Goal: Task Accomplishment & Management: Complete application form

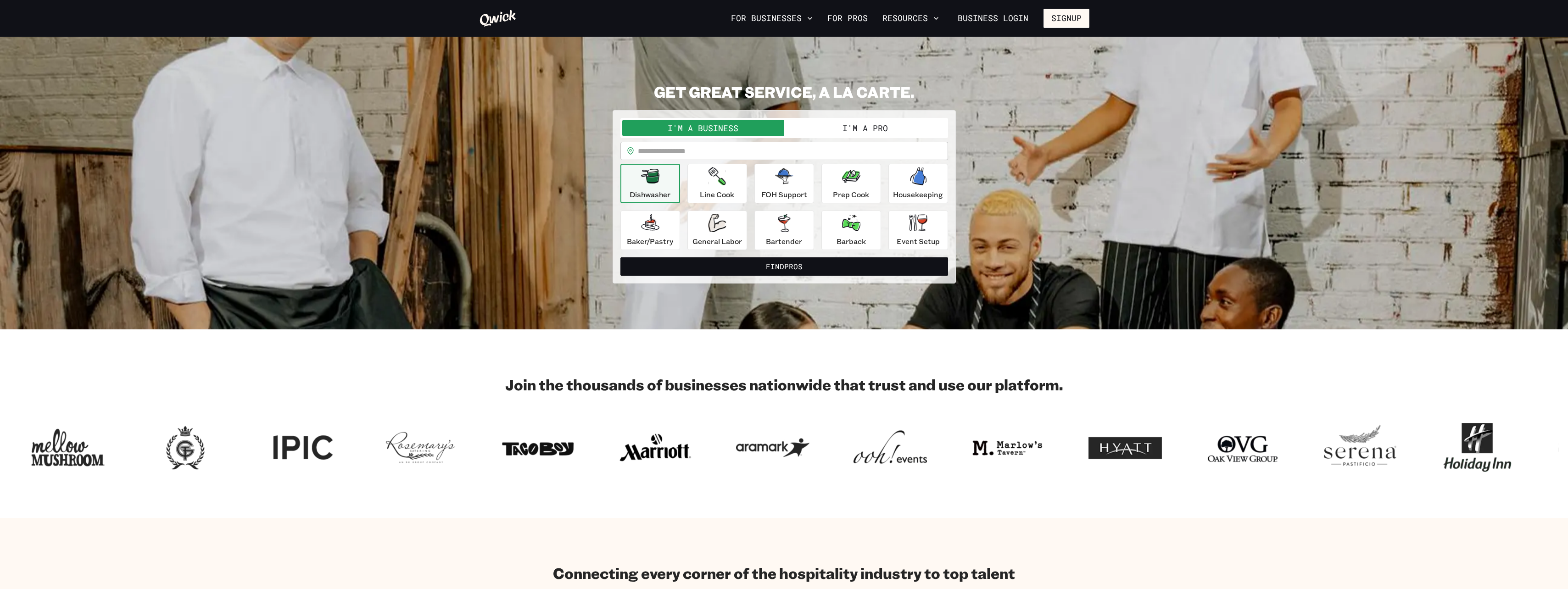
click at [871, 133] on button "I'm a Pro" at bounding box center [865, 128] width 162 height 17
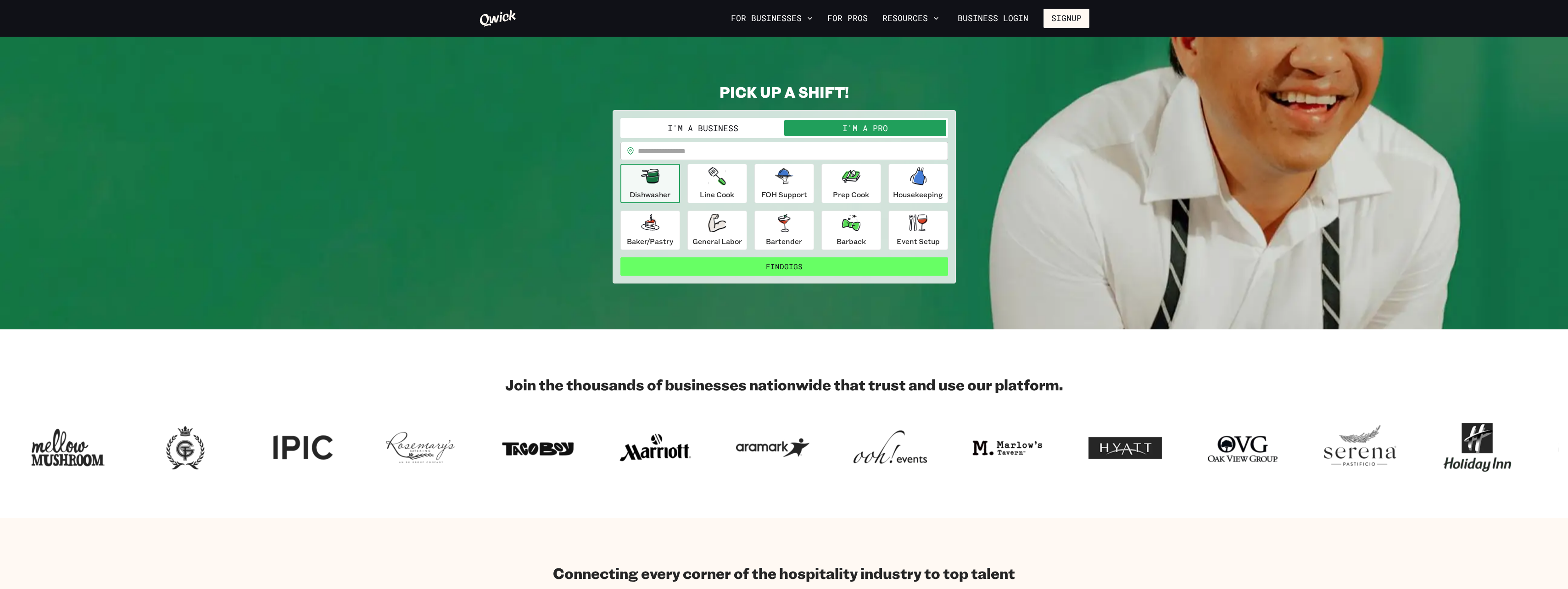
click at [812, 270] on button "Find Gigs" at bounding box center [785, 267] width 328 height 18
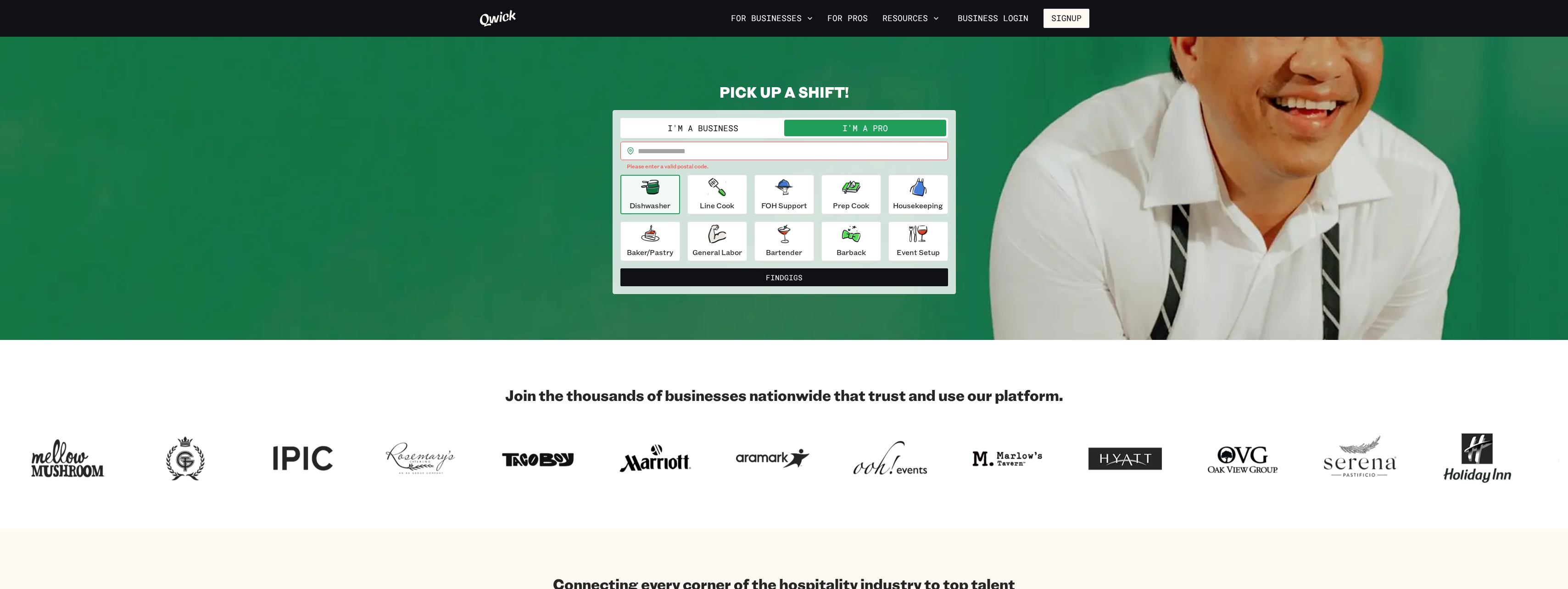
click at [776, 151] on input "text" at bounding box center [792, 151] width 310 height 18
type input "*****"
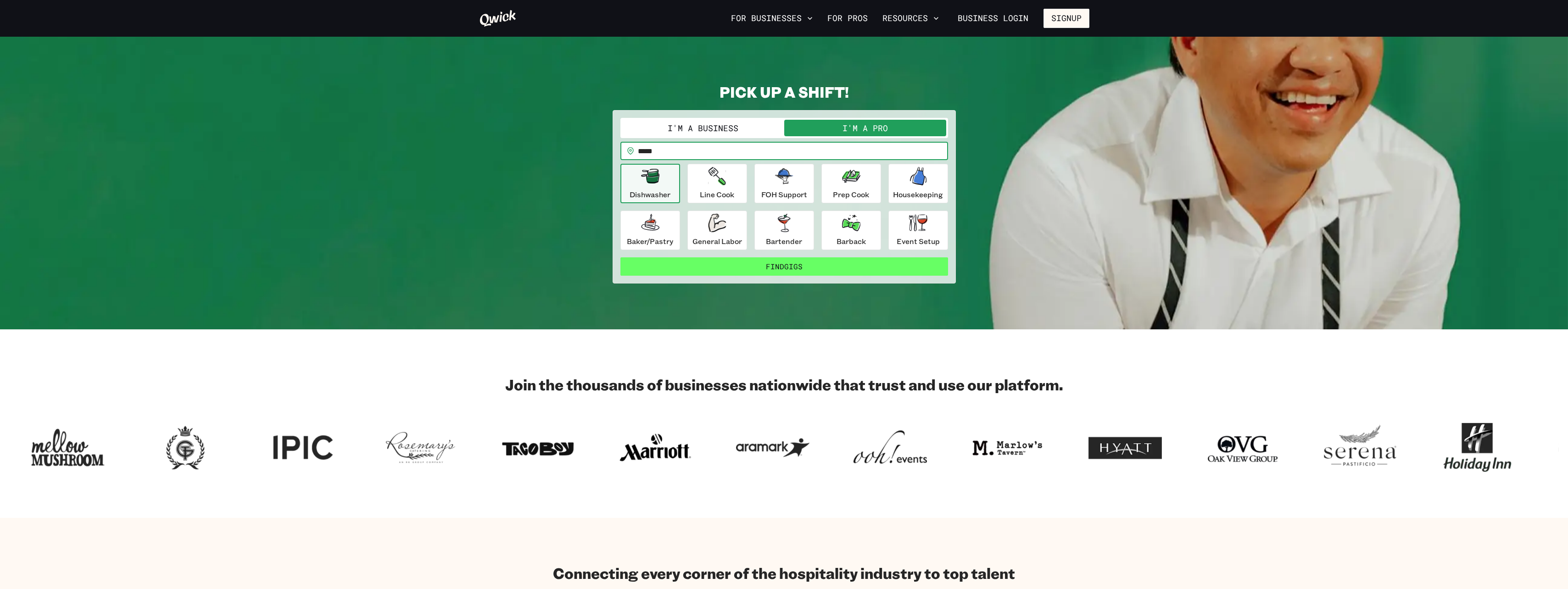
click at [784, 262] on button "Find Gigs" at bounding box center [785, 267] width 328 height 18
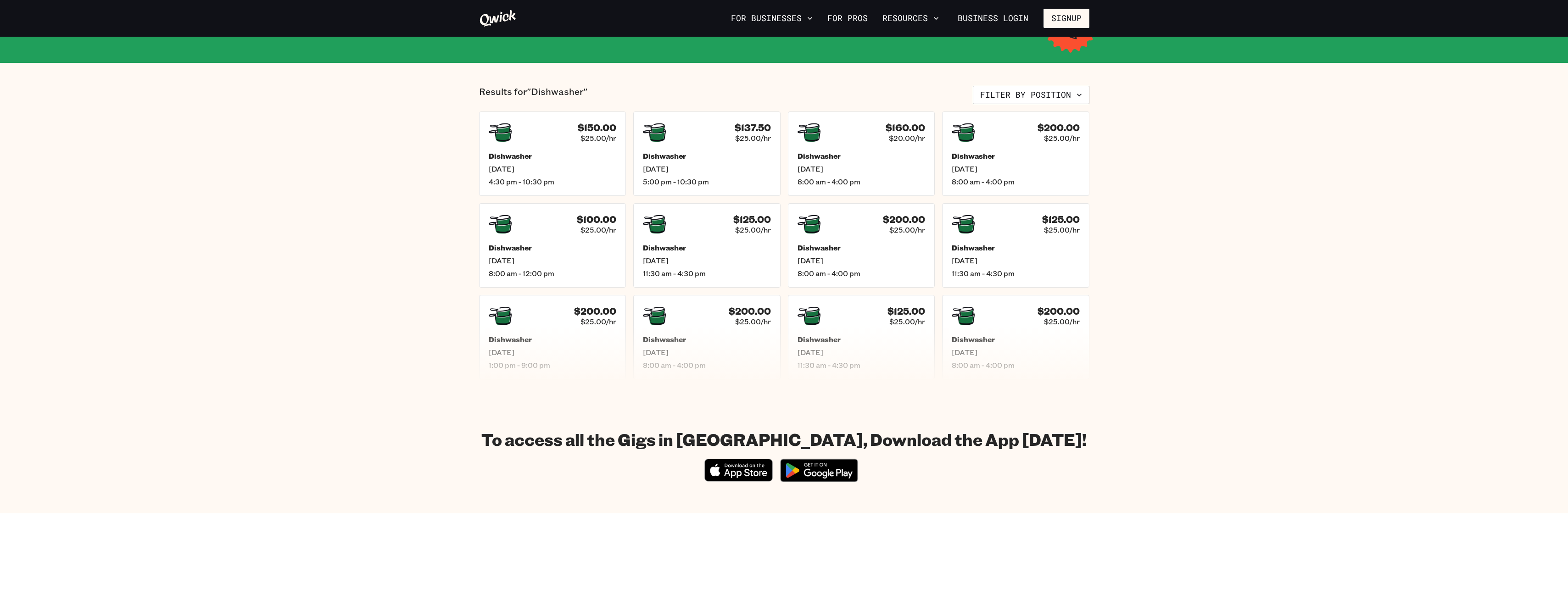
scroll to position [183, 0]
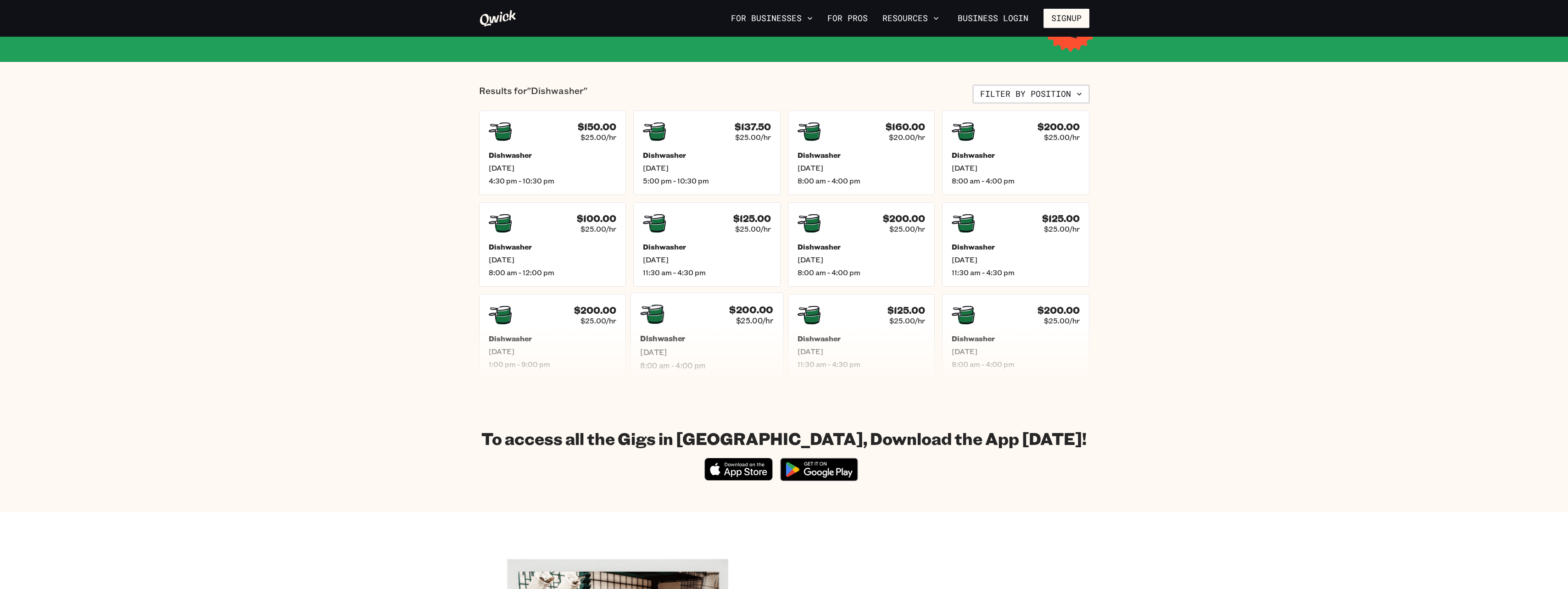
click at [694, 332] on div "$200.00 $25.00/hr Dishwasher Wed, Sep 24 8:00 am - 4:00 pm" at bounding box center [707, 335] width 153 height 88
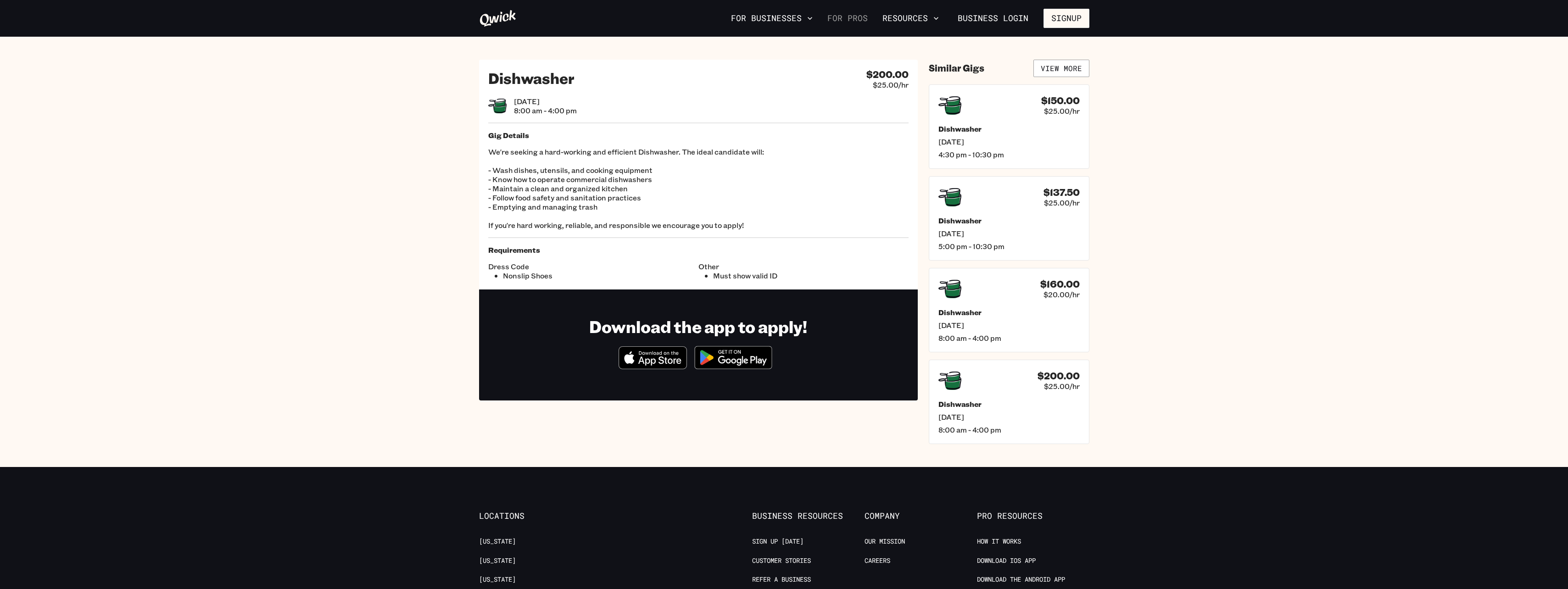
click at [863, 20] on link "For Pros" at bounding box center [848, 18] width 48 height 16
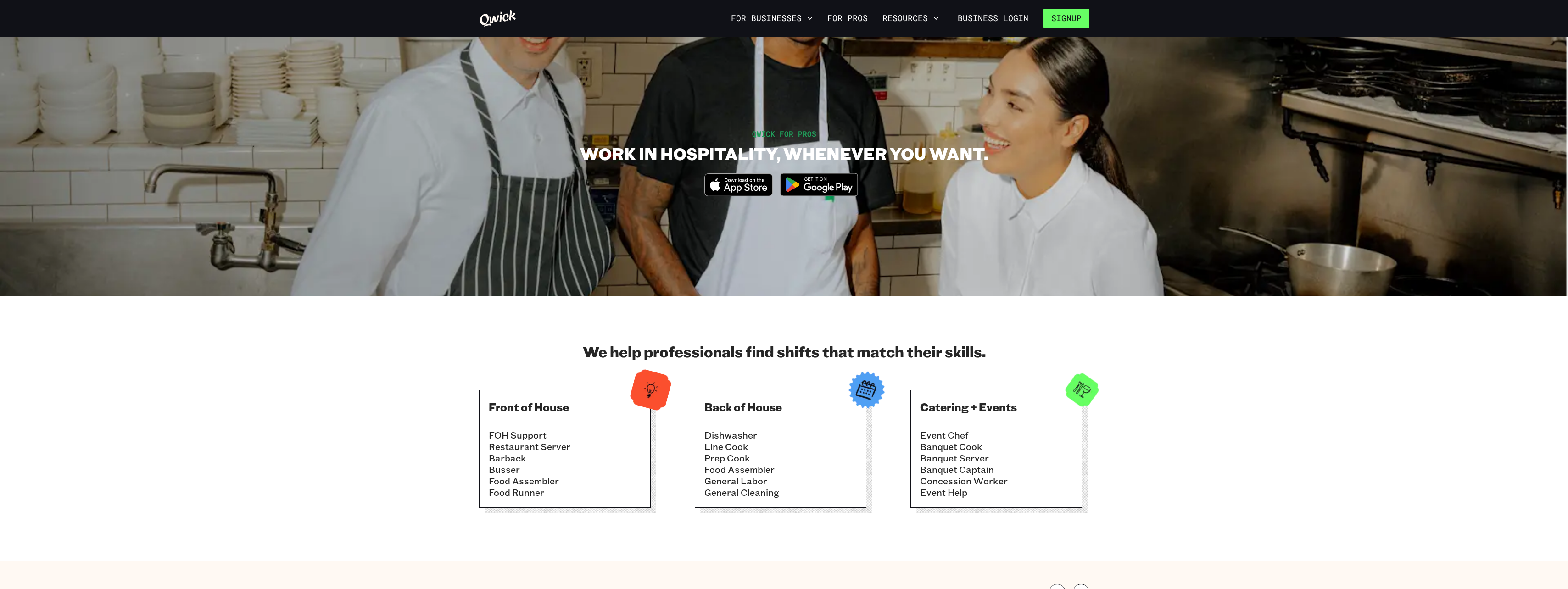
click at [1055, 22] on button "Signup" at bounding box center [1066, 18] width 46 height 19
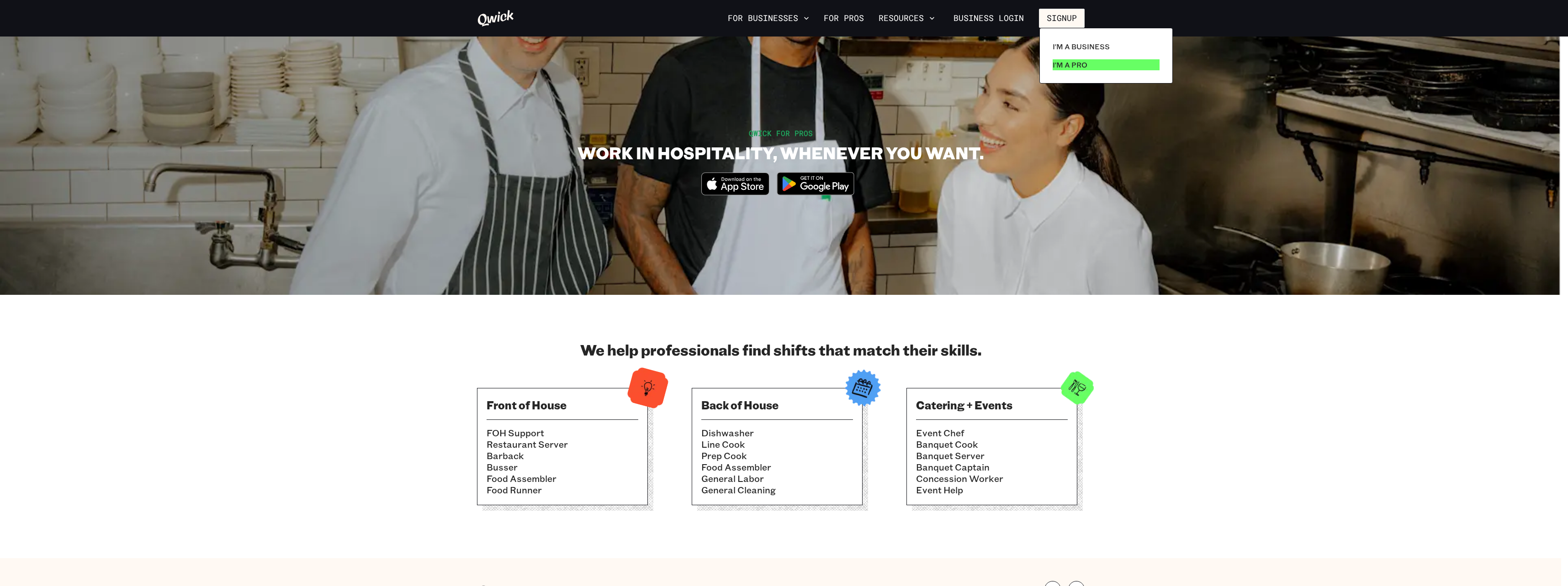
click at [1059, 65] on p "I'm a Pro" at bounding box center [1070, 64] width 35 height 11
